Goal: Task Accomplishment & Management: Manage account settings

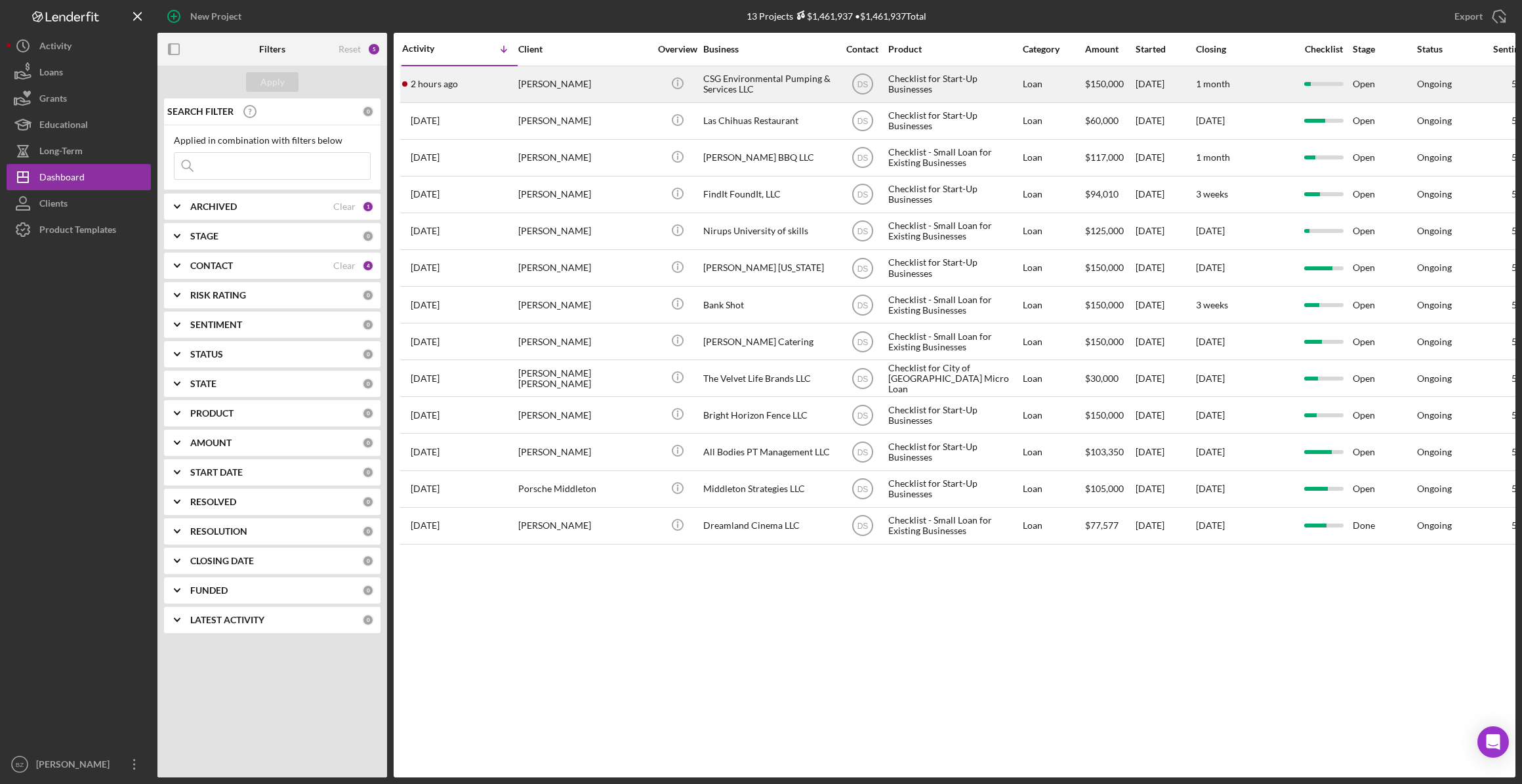
click at [715, 81] on div "CSG Environmental Pumping & Services LLC" at bounding box center [768, 84] width 131 height 35
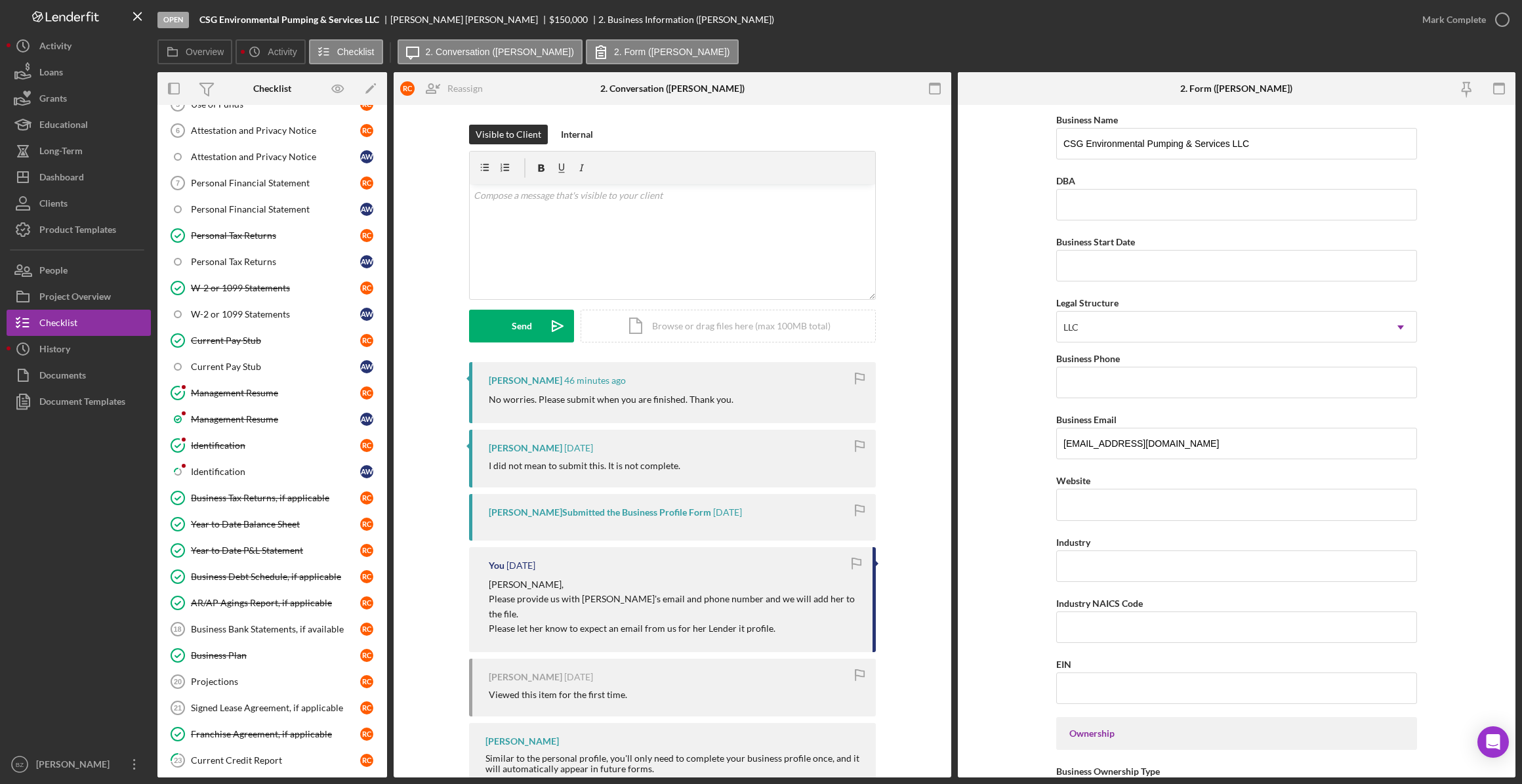
scroll to position [298, 0]
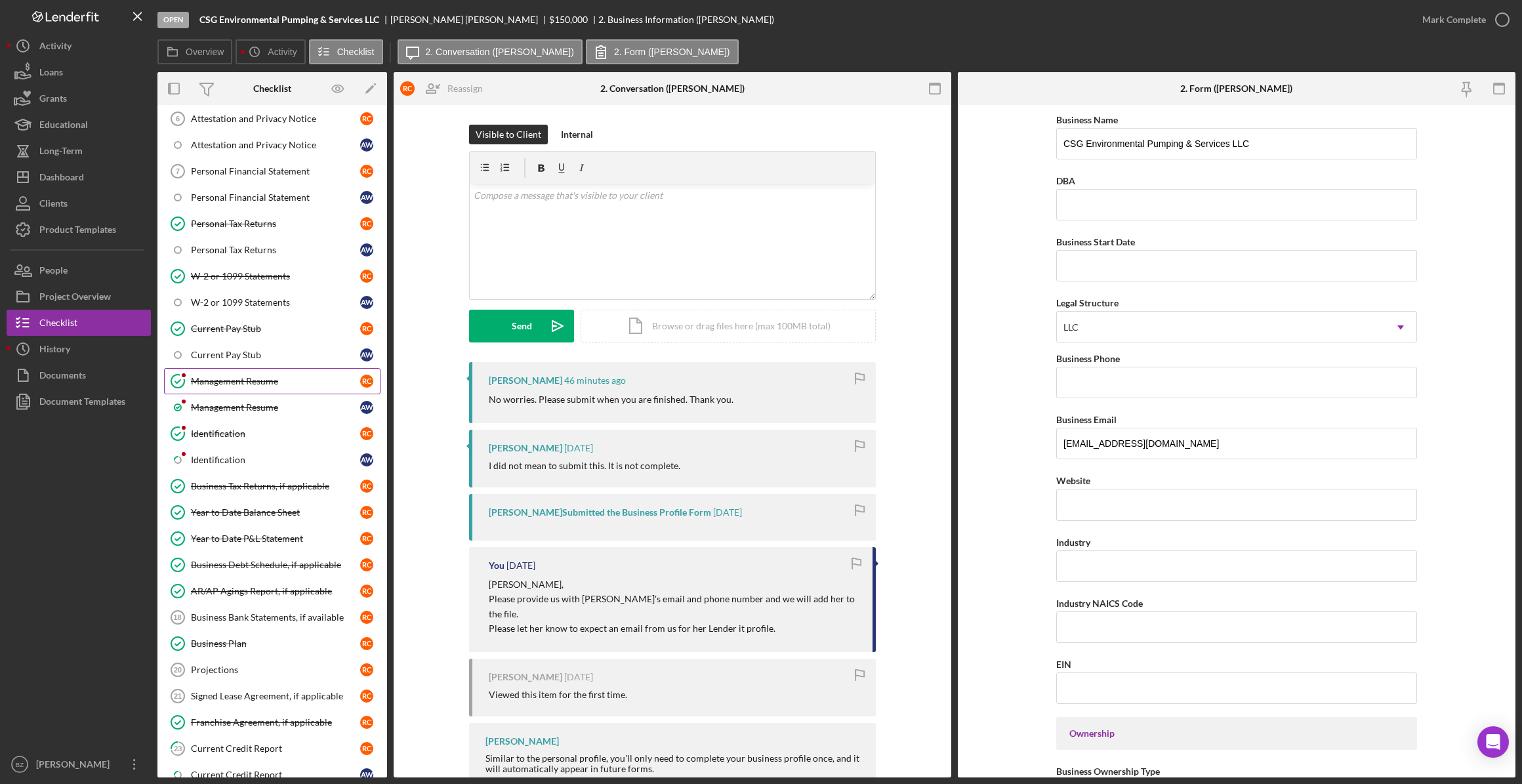
click at [235, 378] on div "Management Resume" at bounding box center [275, 381] width 169 height 10
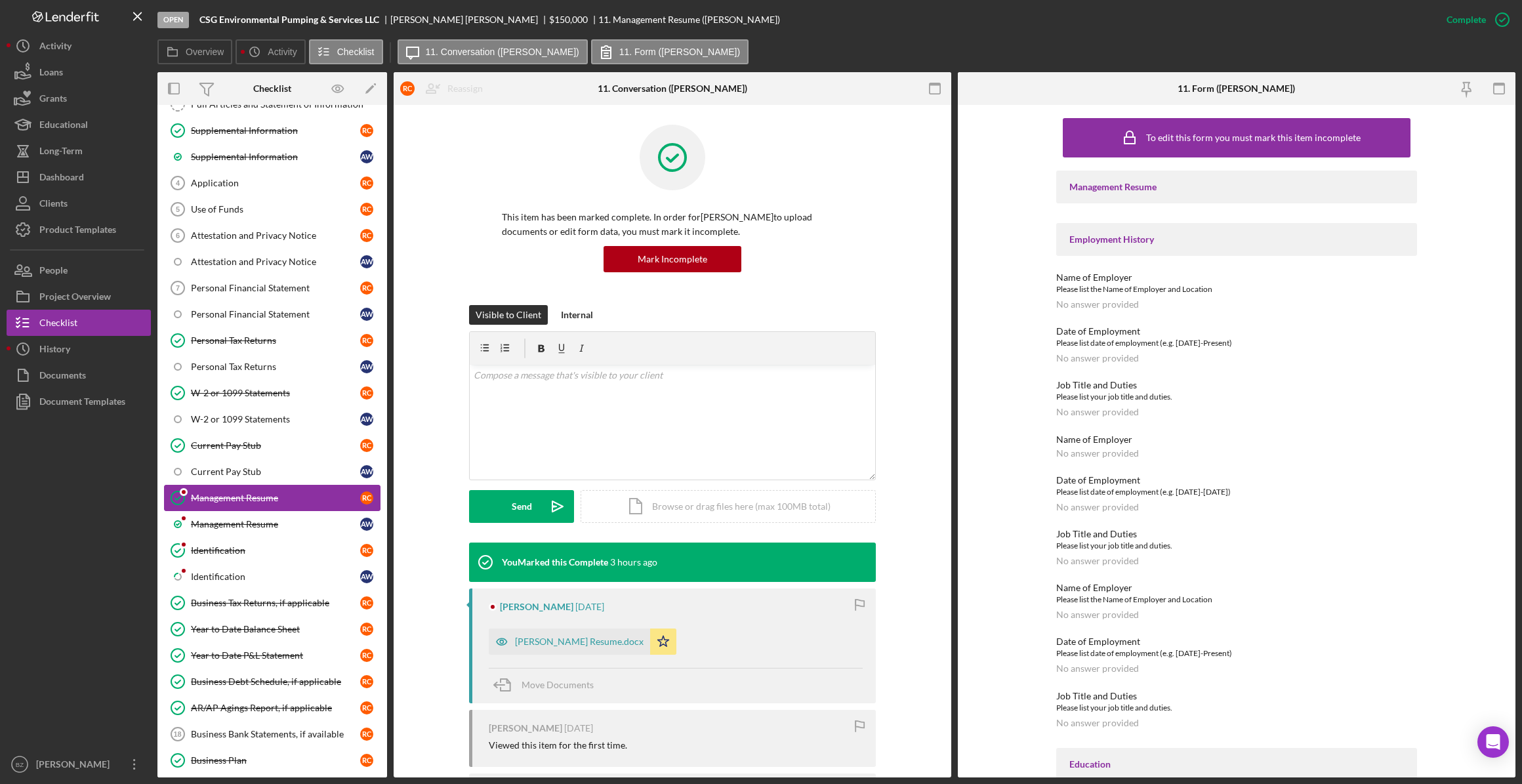
scroll to position [238, 0]
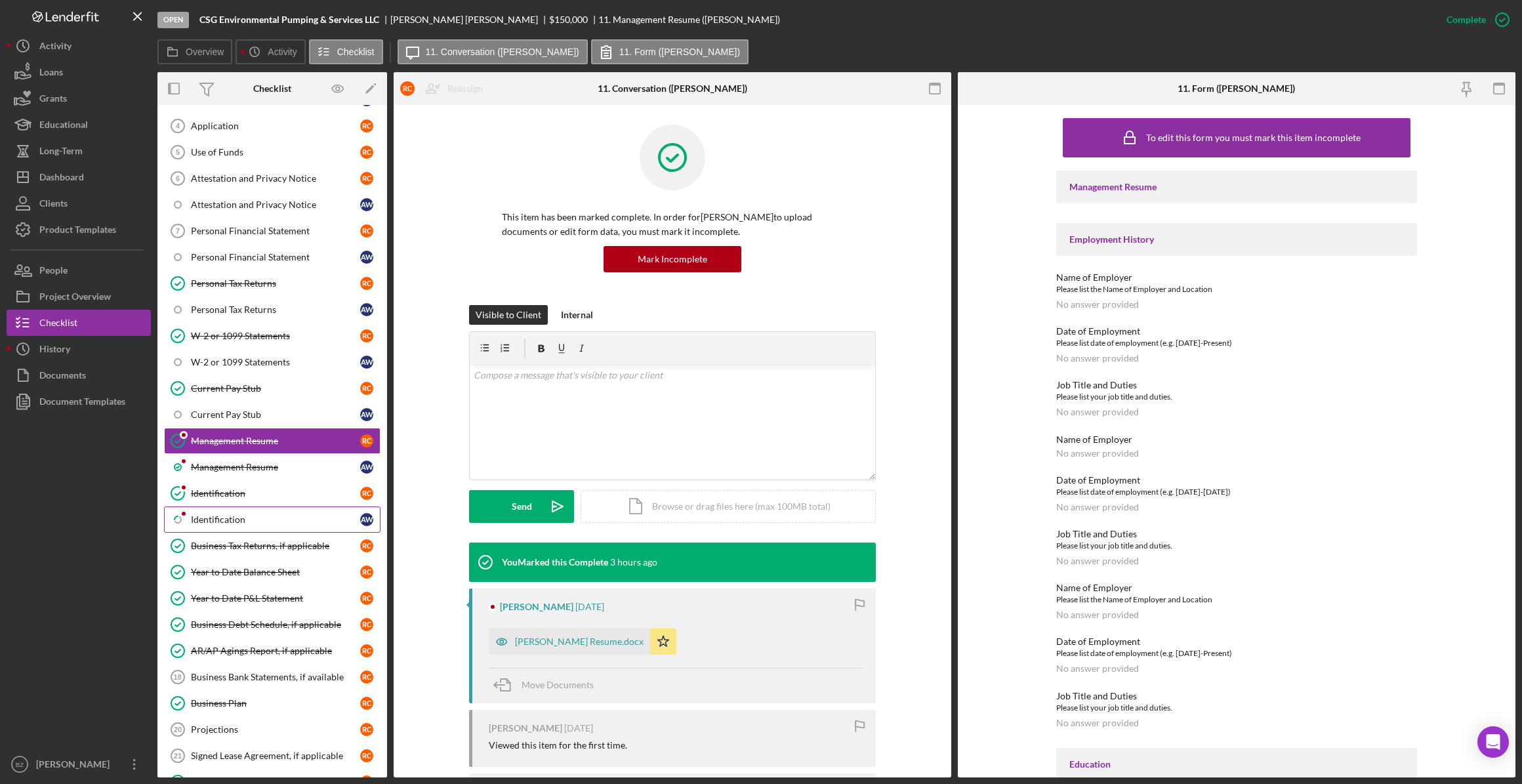
click at [212, 519] on div "Identification" at bounding box center [275, 519] width 169 height 10
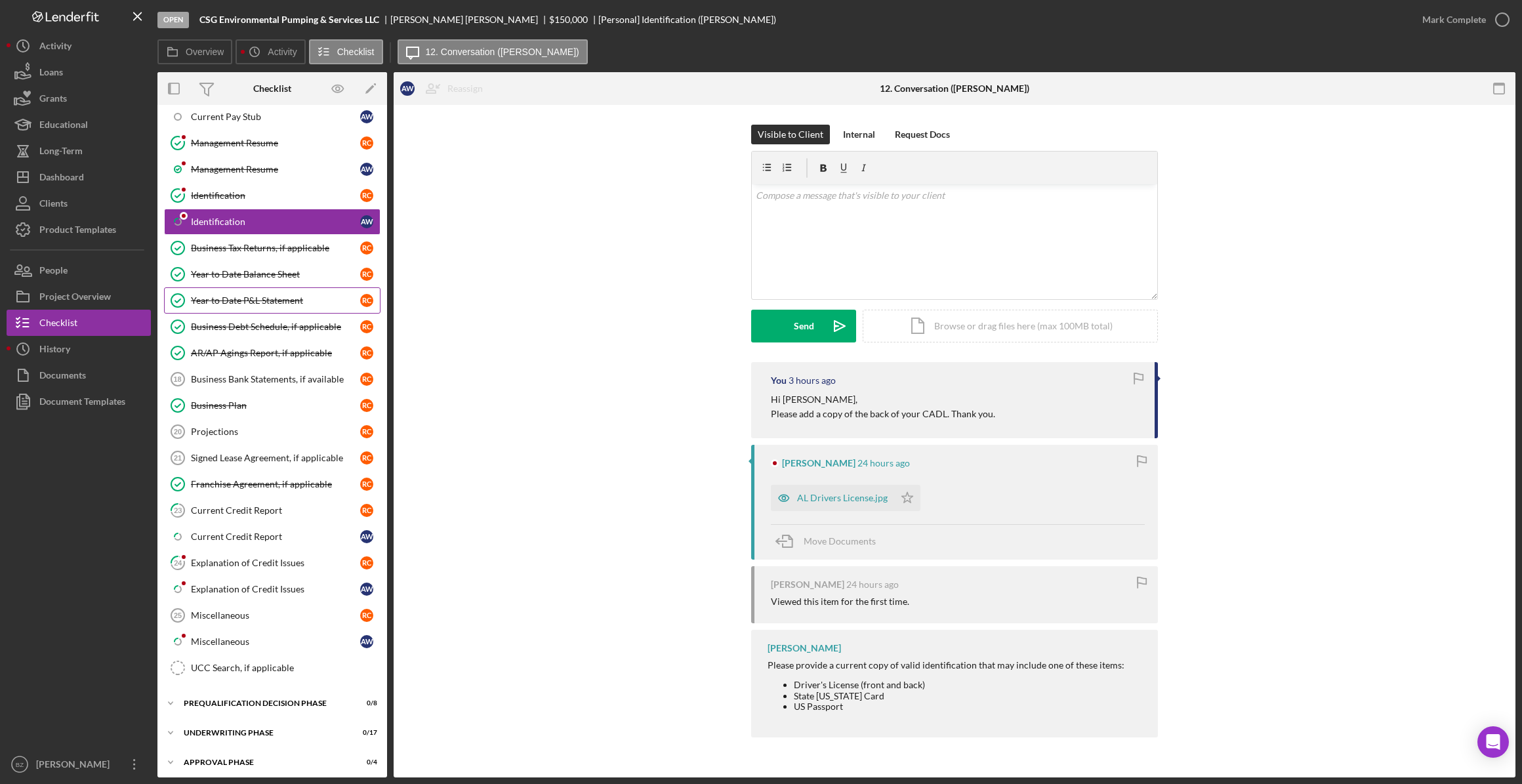
scroll to position [536, 0]
click at [234, 561] on div "Explanation of Credit Issues" at bounding box center [275, 561] width 169 height 10
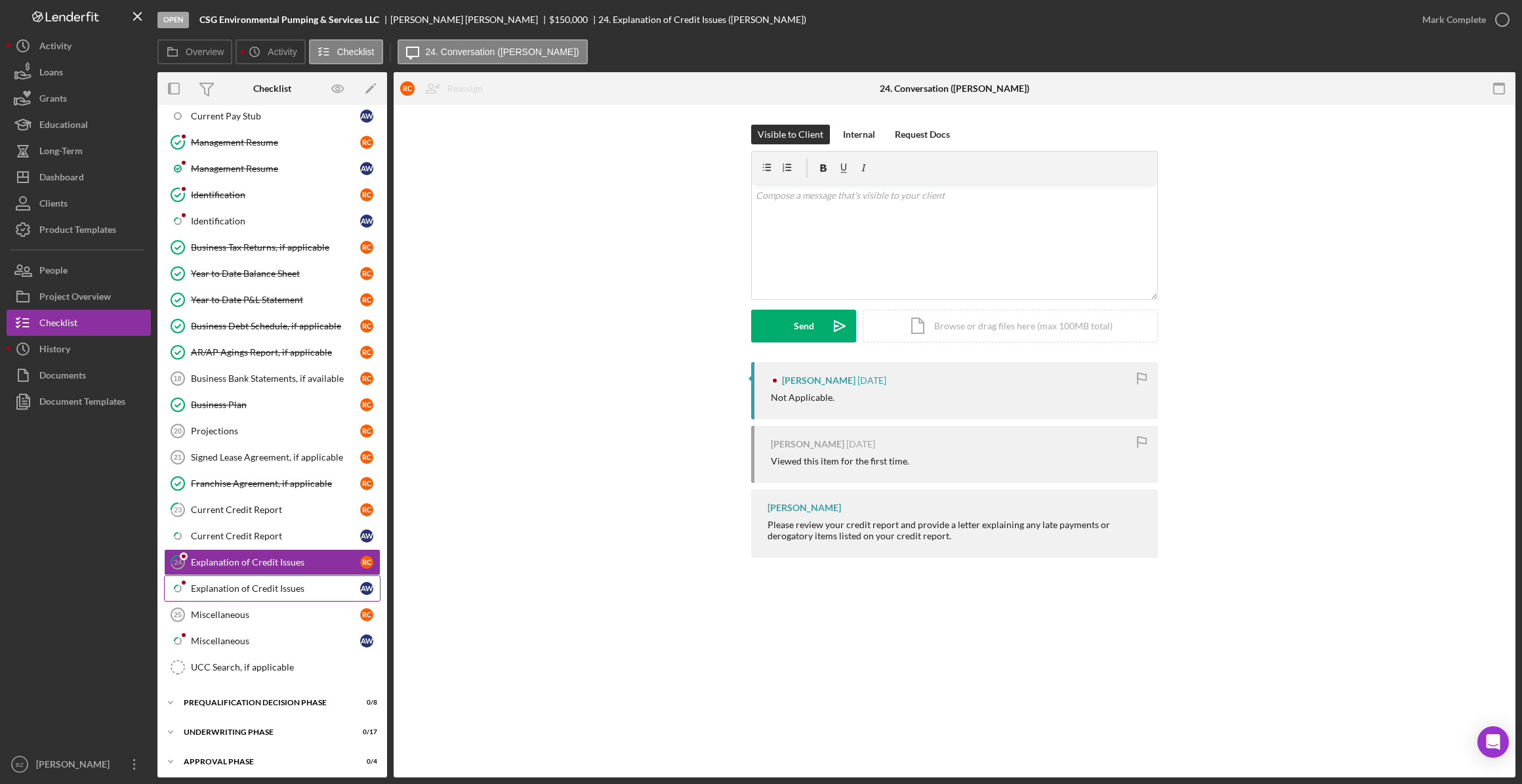
click at [234, 587] on div "Explanation of Credit Issues" at bounding box center [275, 587] width 169 height 10
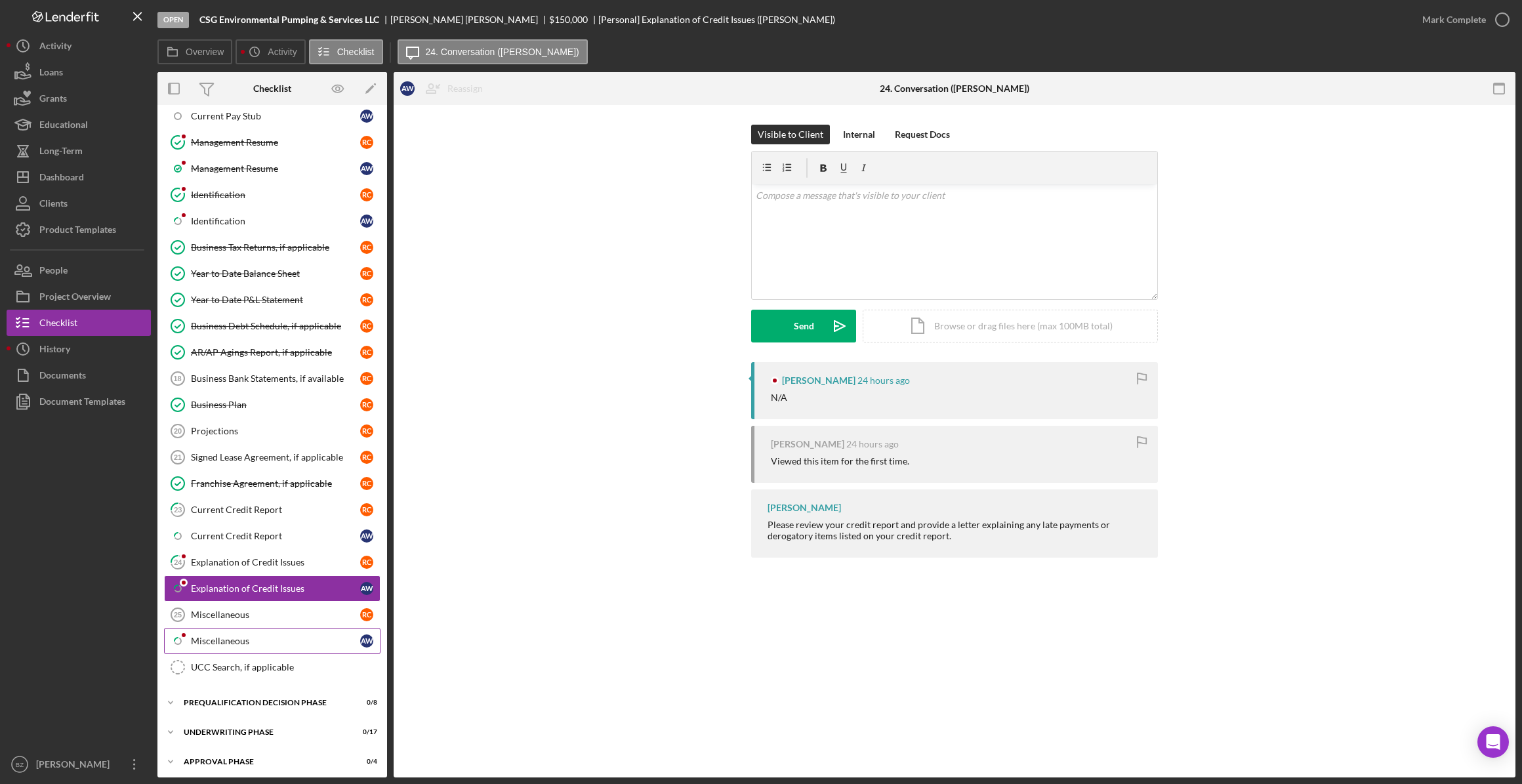
click at [231, 637] on div "Miscellaneous" at bounding box center [275, 640] width 169 height 10
